Goal: Transaction & Acquisition: Book appointment/travel/reservation

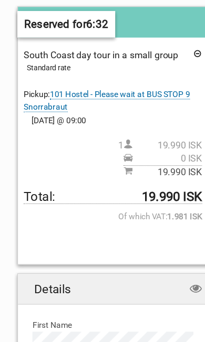
scroll to position [128, 0]
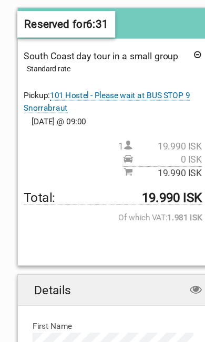
click at [111, 79] on div "South Coast day tour in a small group Standard rate Pickup: 101 Hostel - Please…" at bounding box center [103, 105] width 162 height 118
click at [57, 90] on span "101 Hostel - Please wait at BUS STOP 9 Snorrabraut" at bounding box center [97, 92] width 151 height 20
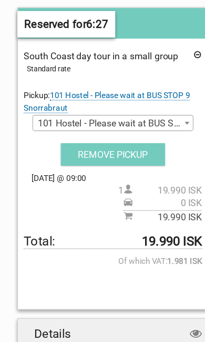
click at [172, 108] on span at bounding box center [169, 112] width 10 height 14
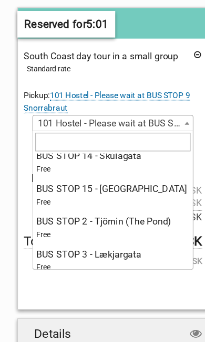
scroll to position [1770, 0]
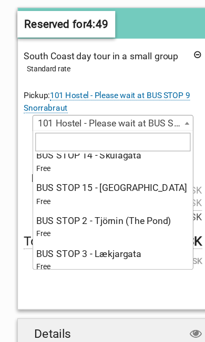
select select "222795"
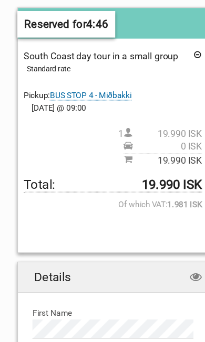
click at [104, 197] on div "Your Order South Coast day tour in a small group Standard rate Pickup: BUS STOP…" at bounding box center [102, 118] width 173 height 222
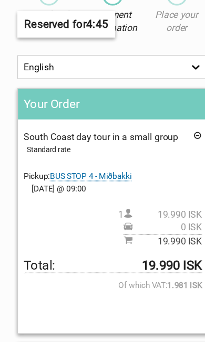
scroll to position [0, 0]
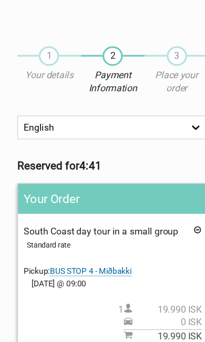
click at [157, 193] on h2 "Your Order" at bounding box center [102, 180] width 172 height 27
click at [167, 194] on div "Your Order South Coast day tour in a small group Standard rate Pickup: BUS STOP…" at bounding box center [102, 277] width 173 height 222
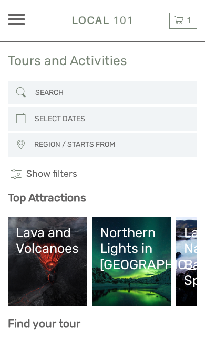
select select
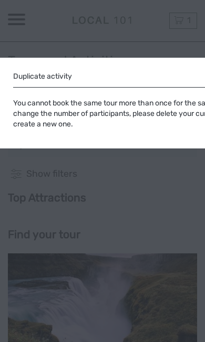
select select
